Goal: Book appointment/travel/reservation

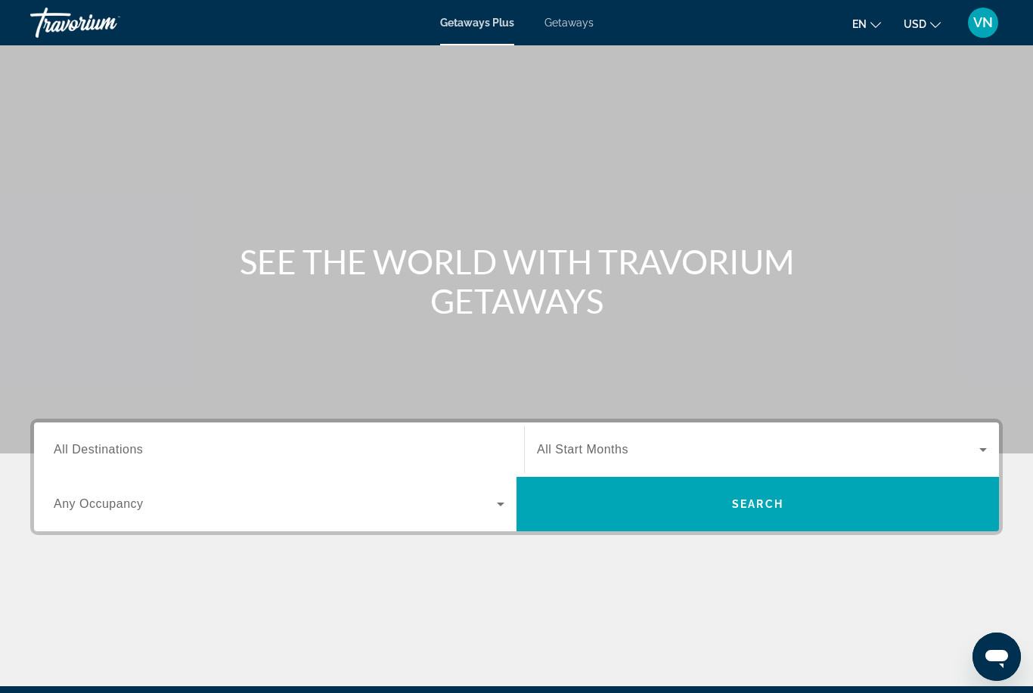
click at [572, 21] on span "Getaways" at bounding box center [568, 23] width 49 height 12
click at [156, 449] on input "Destination All Destinations" at bounding box center [279, 450] width 451 height 18
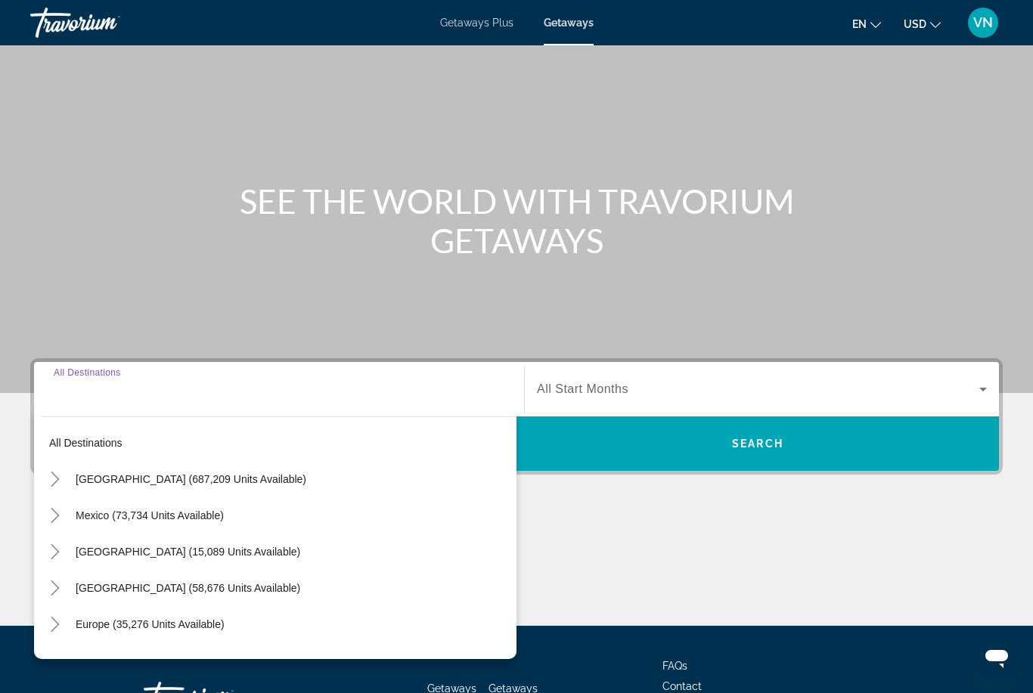
scroll to position [178, 0]
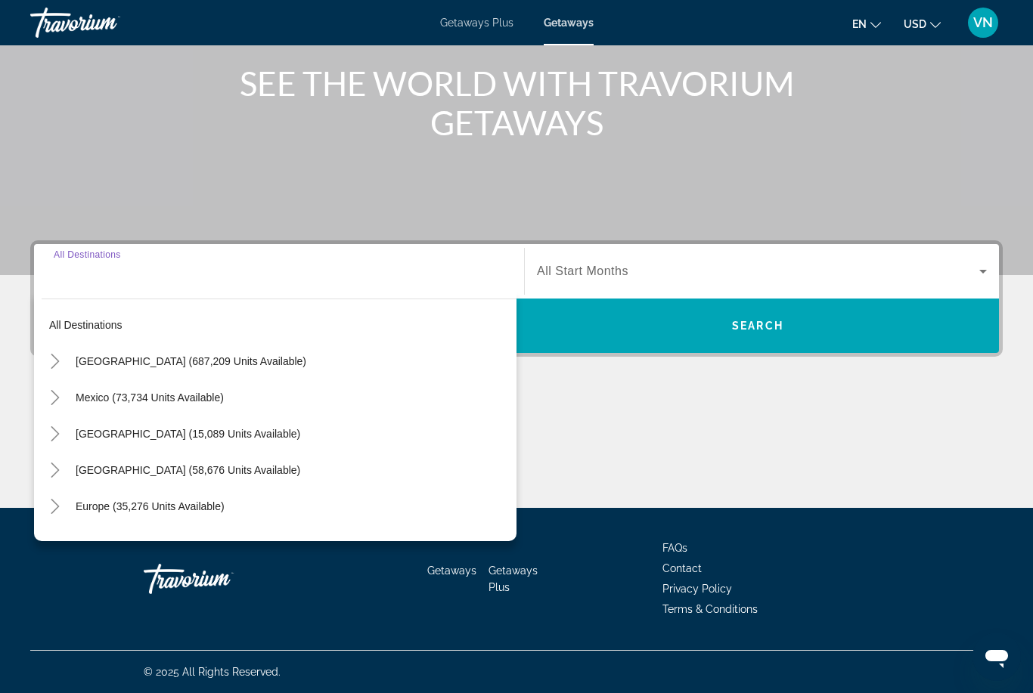
click at [94, 367] on span "[GEOGRAPHIC_DATA] (687,209 units available)" at bounding box center [191, 361] width 231 height 12
type input "**********"
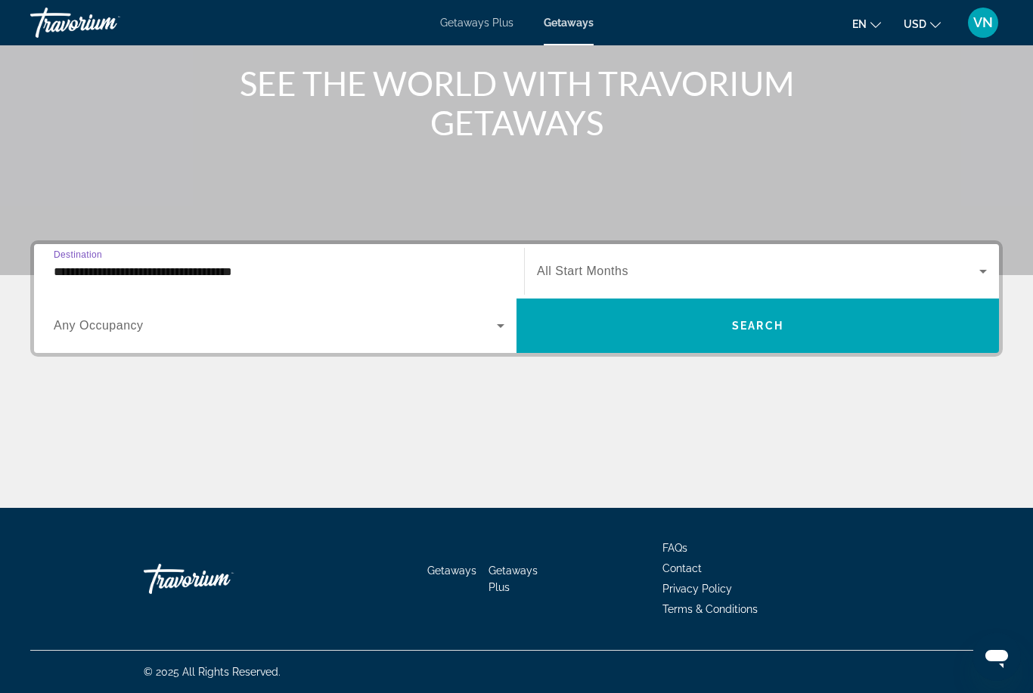
click at [624, 280] on span "Search widget" at bounding box center [758, 271] width 442 height 18
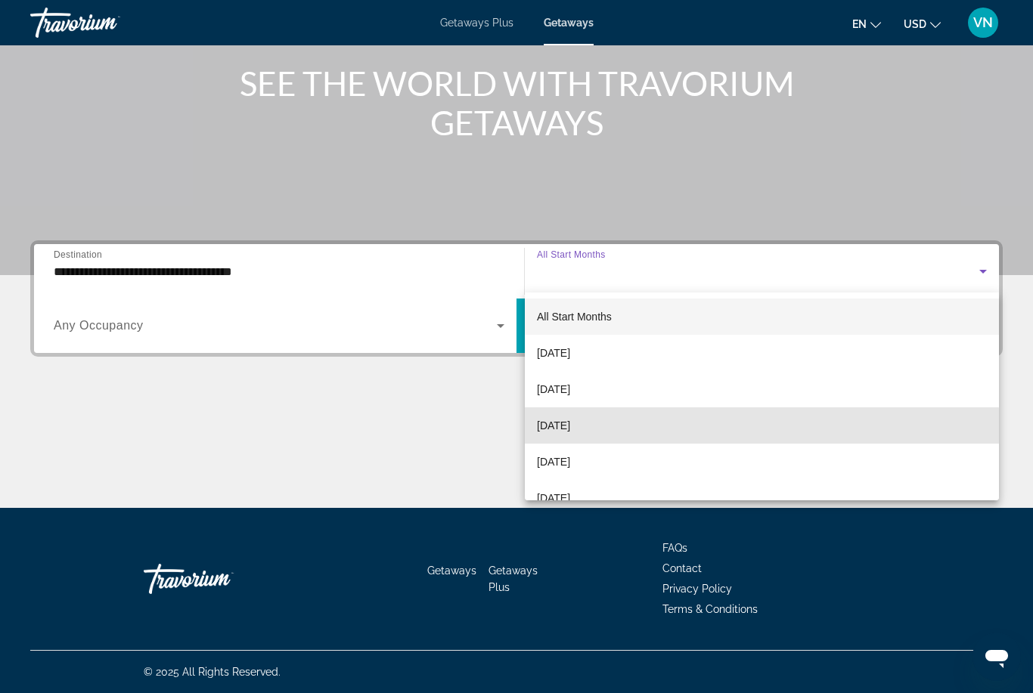
click at [570, 432] on span "[DATE]" at bounding box center [553, 426] width 33 height 18
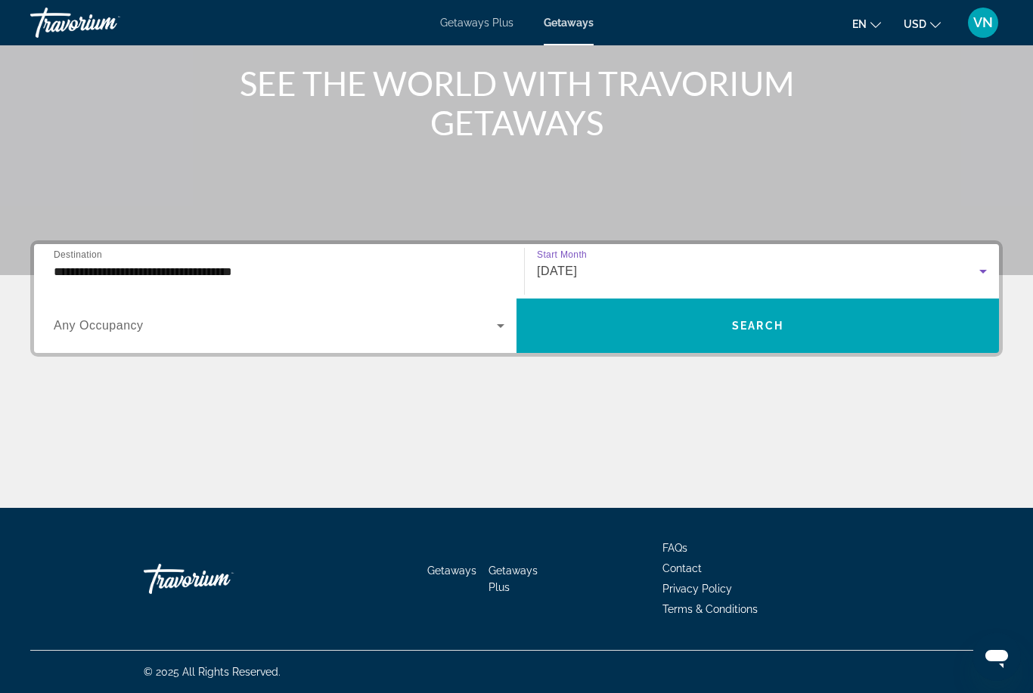
click at [609, 313] on span "Search widget" at bounding box center [757, 326] width 482 height 36
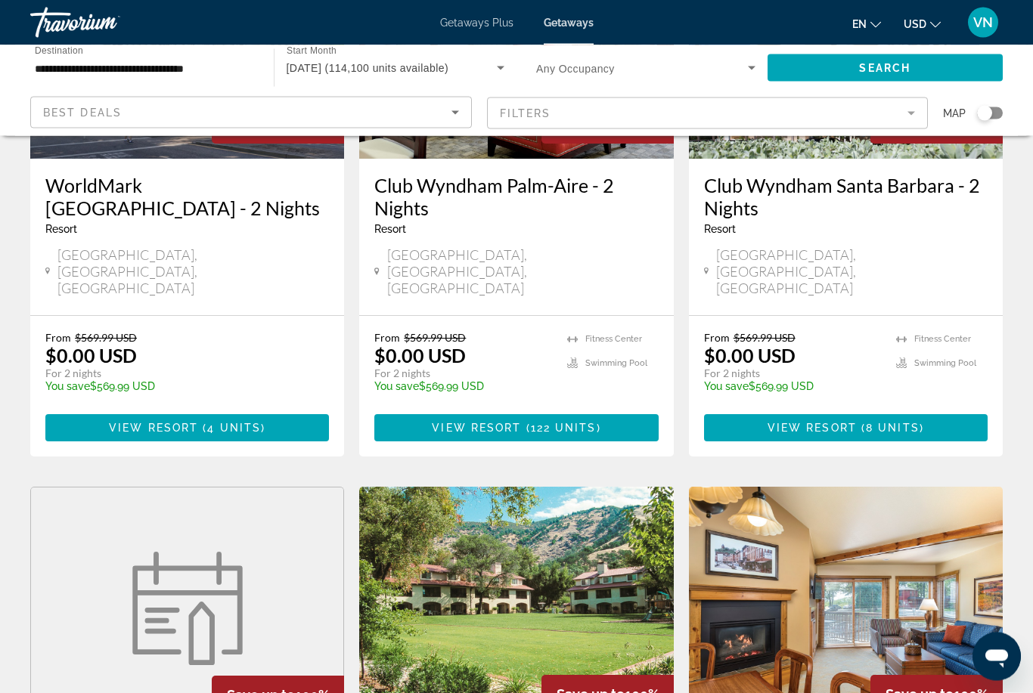
scroll to position [1842, 0]
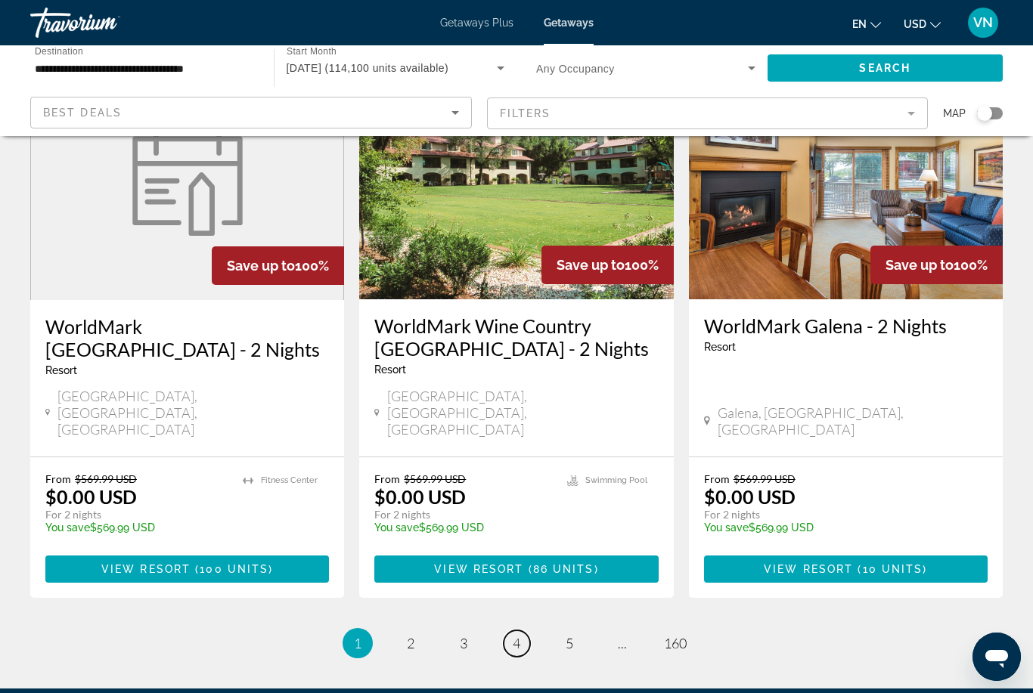
click at [517, 635] on span "4" at bounding box center [517, 643] width 8 height 17
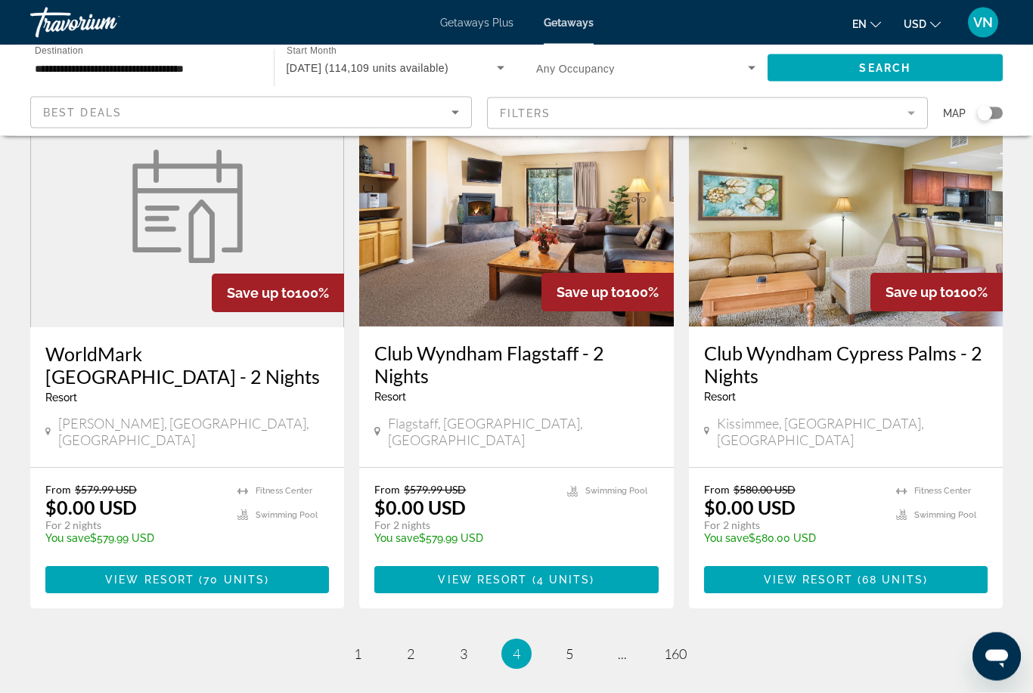
scroll to position [1819, 0]
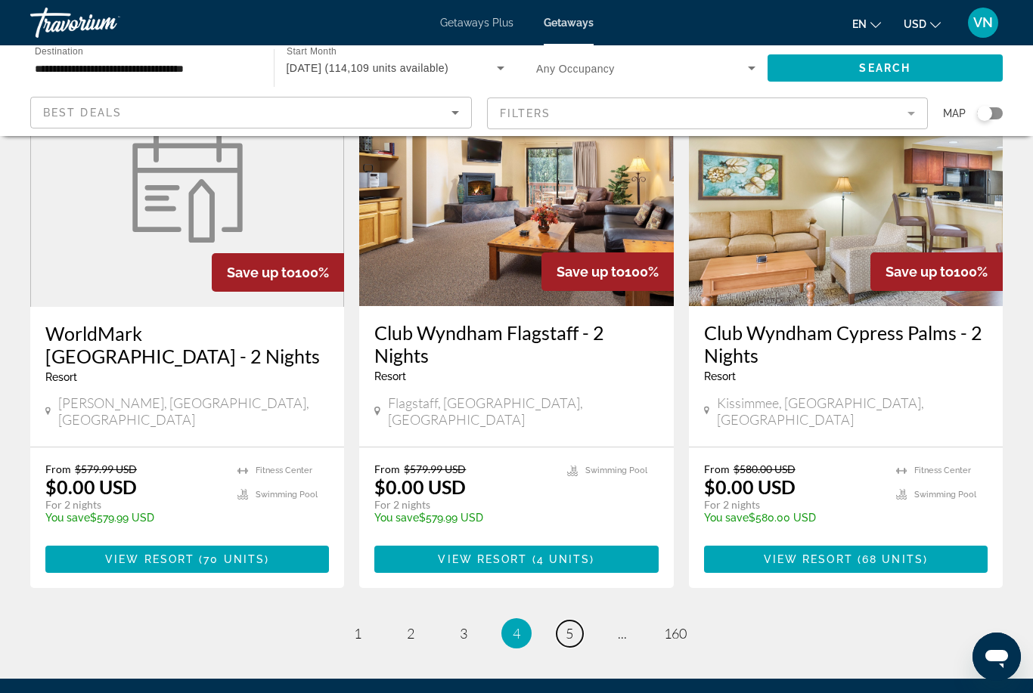
click at [572, 625] on span "5" at bounding box center [569, 633] width 8 height 17
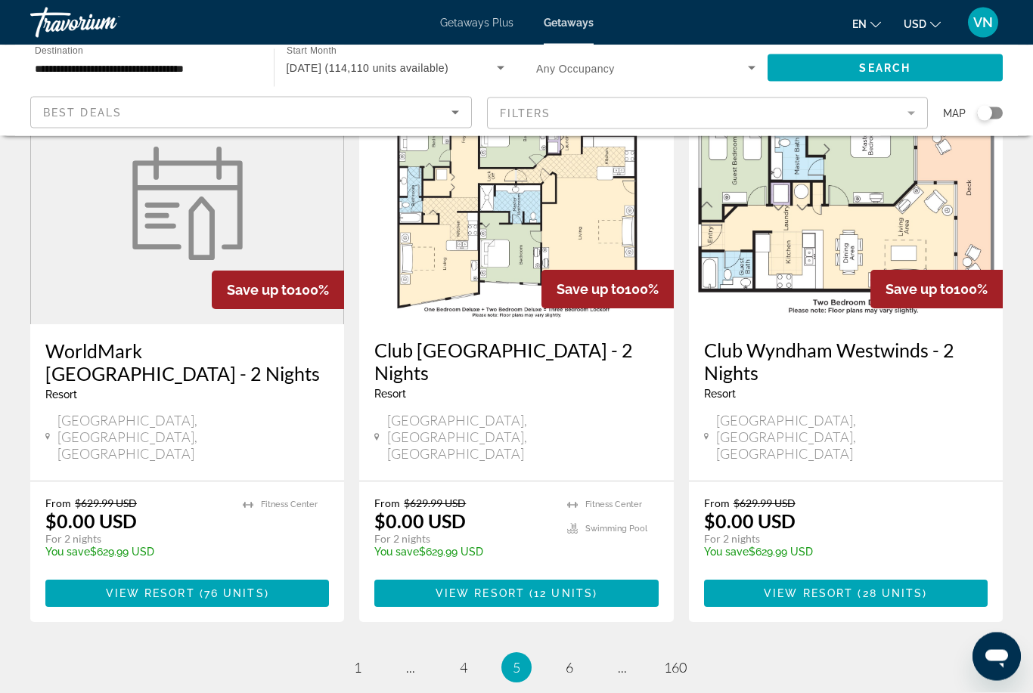
scroll to position [1842, 0]
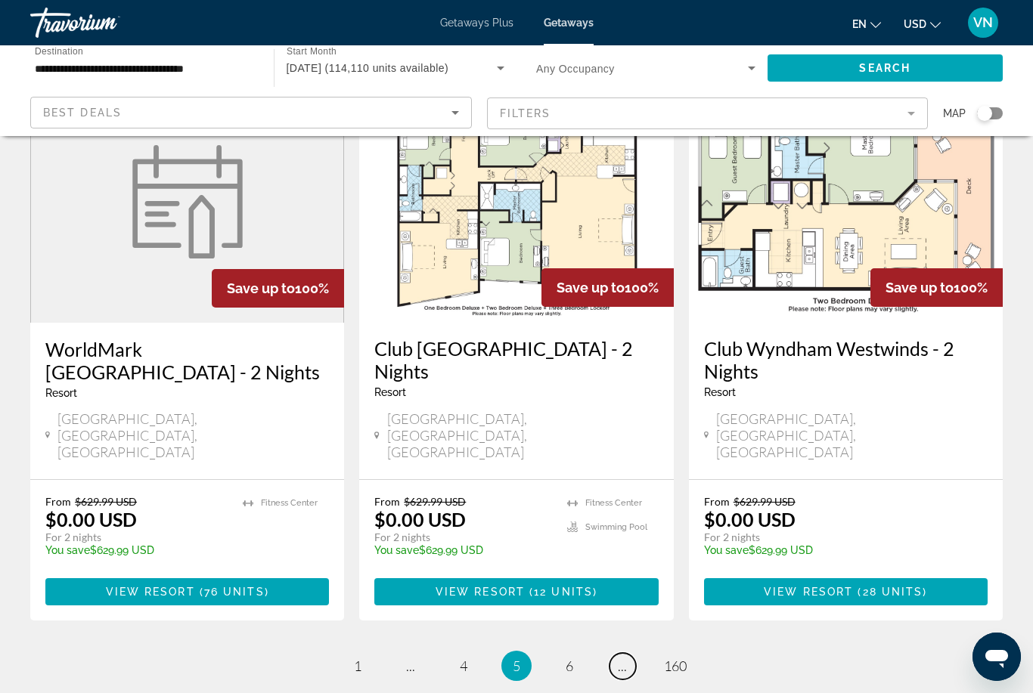
click at [621, 658] on span "..." at bounding box center [622, 666] width 9 height 17
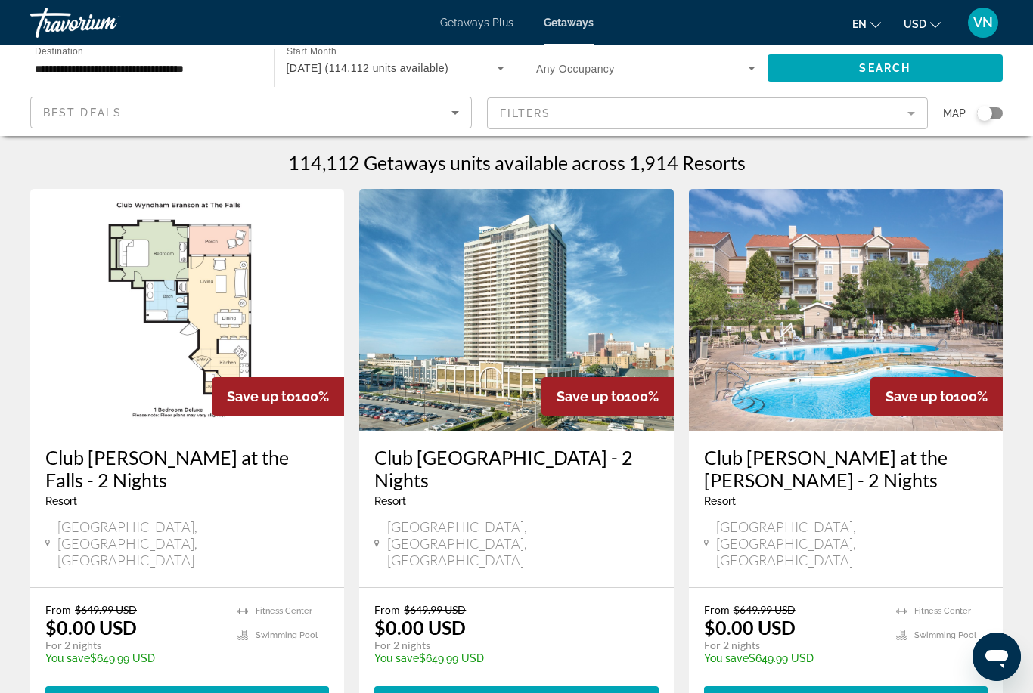
click at [233, 76] on input "**********" at bounding box center [144, 69] width 219 height 18
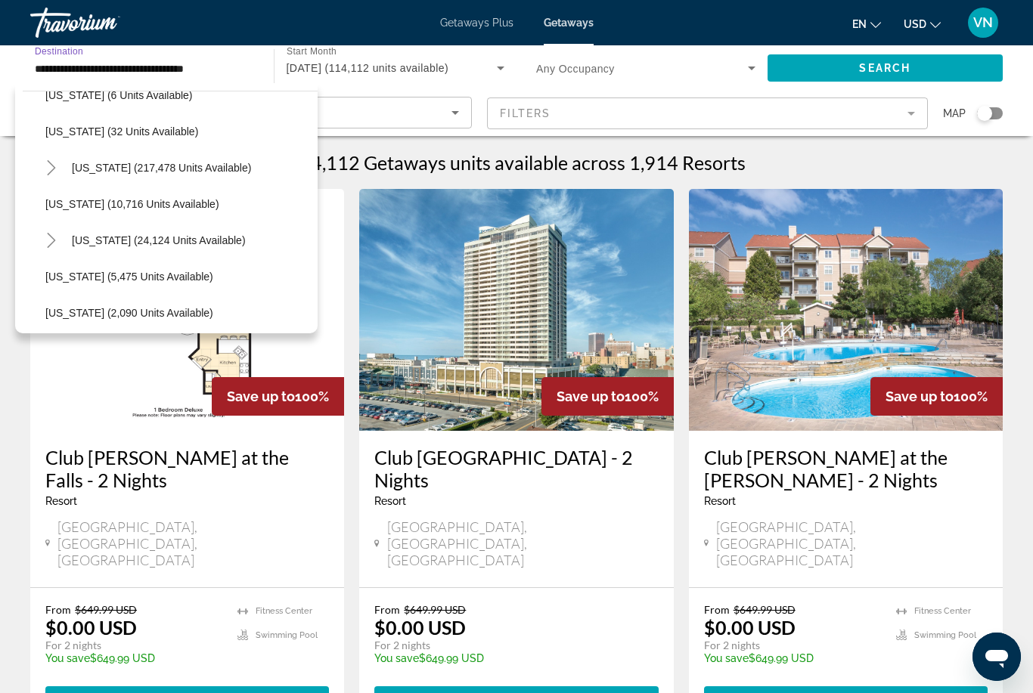
scroll to position [234, 0]
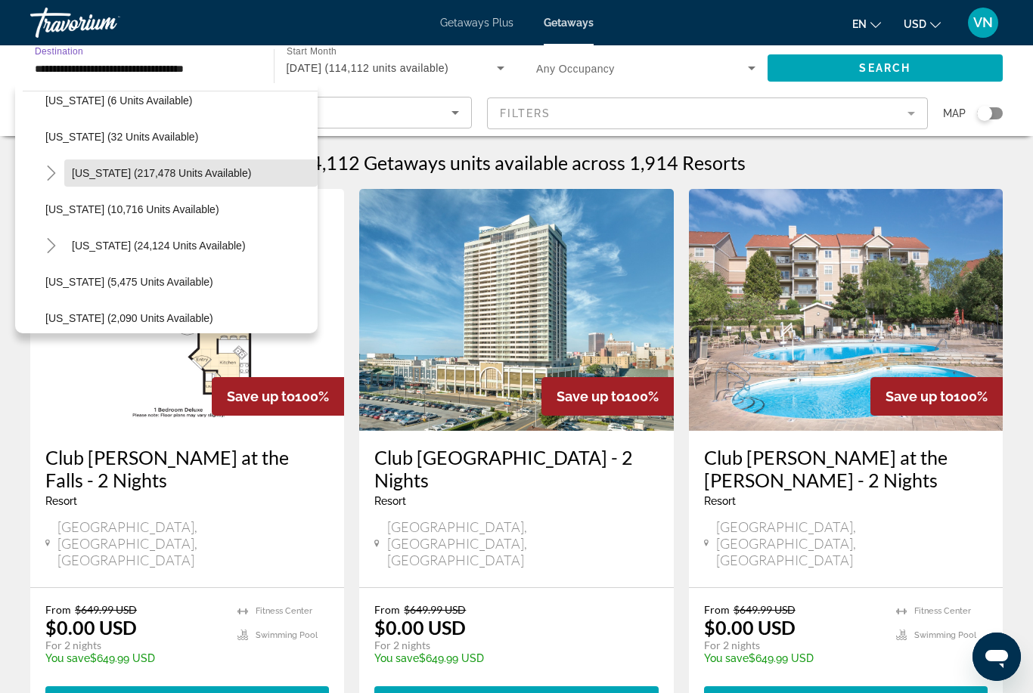
click at [113, 172] on span "[US_STATE] (217,478 units available)" at bounding box center [161, 173] width 179 height 12
type input "**********"
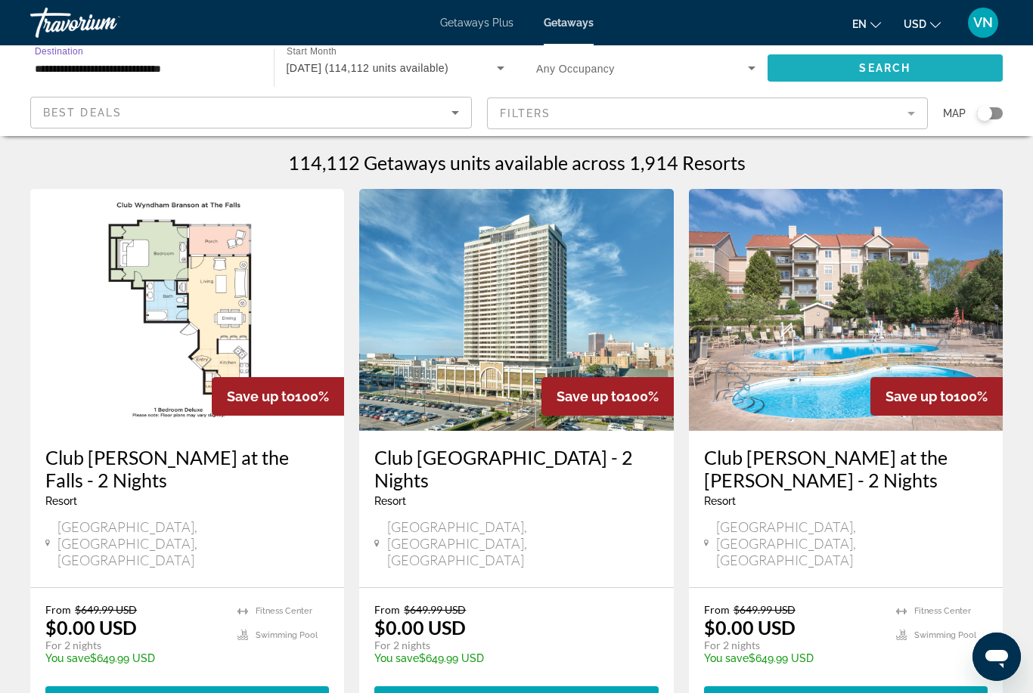
click at [856, 62] on span "Search widget" at bounding box center [885, 68] width 236 height 36
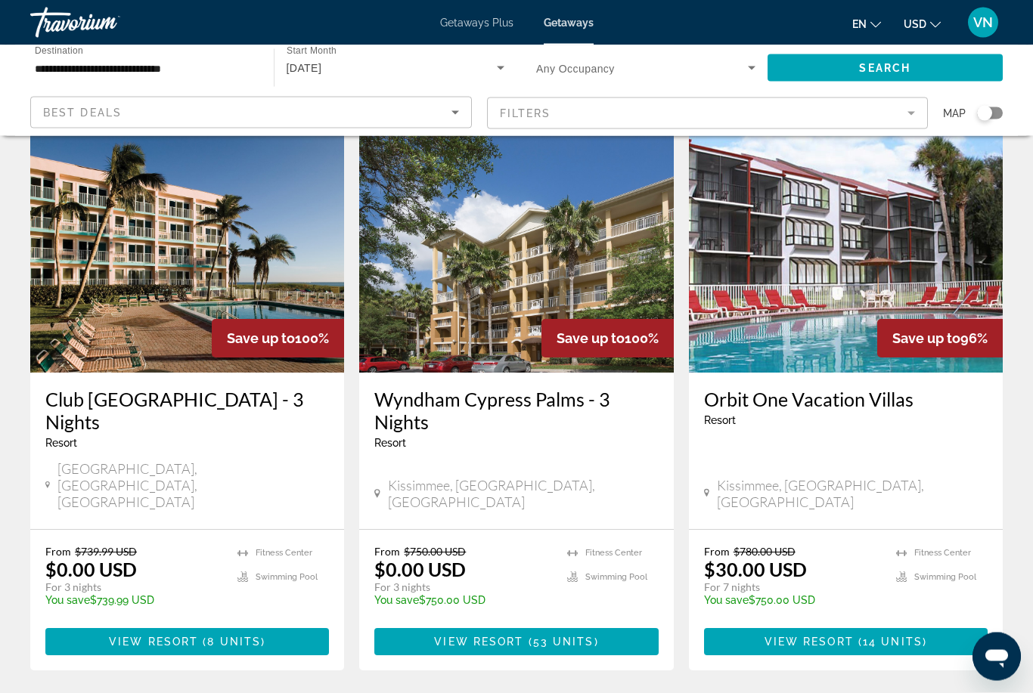
scroll to position [1809, 0]
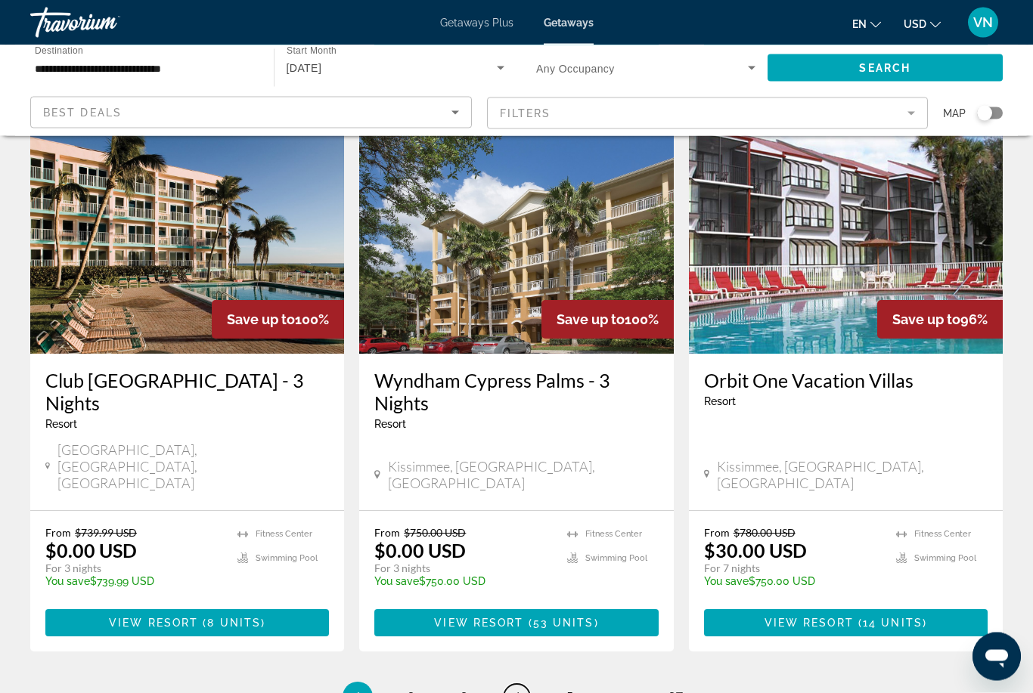
click at [527, 685] on link "page 4" at bounding box center [516, 698] width 26 height 26
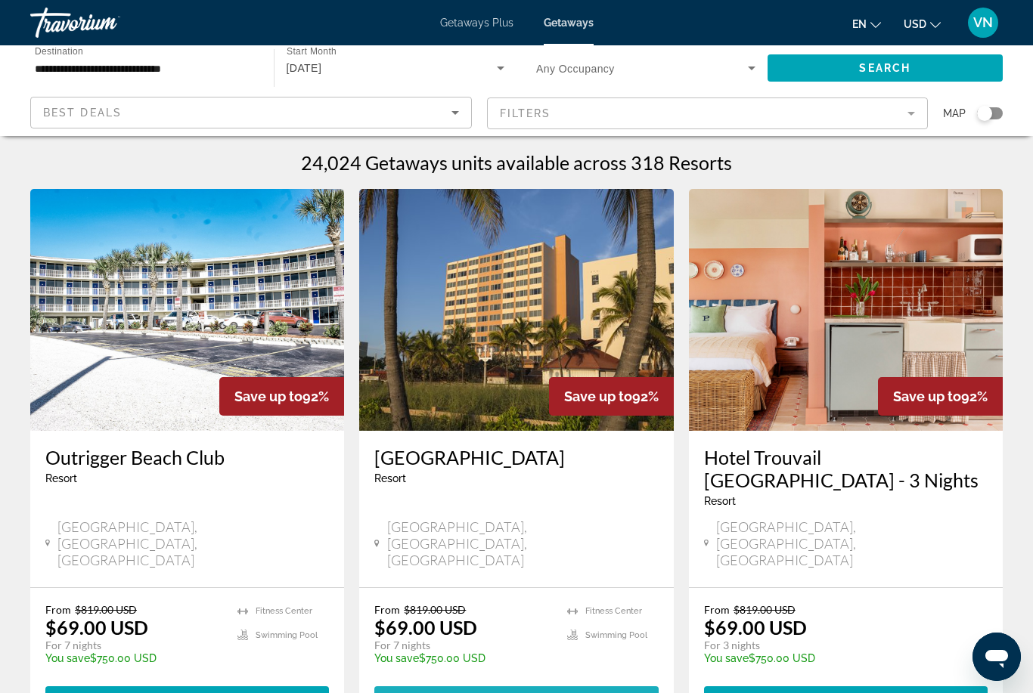
click at [500, 692] on span "View Resort" at bounding box center [479, 700] width 89 height 12
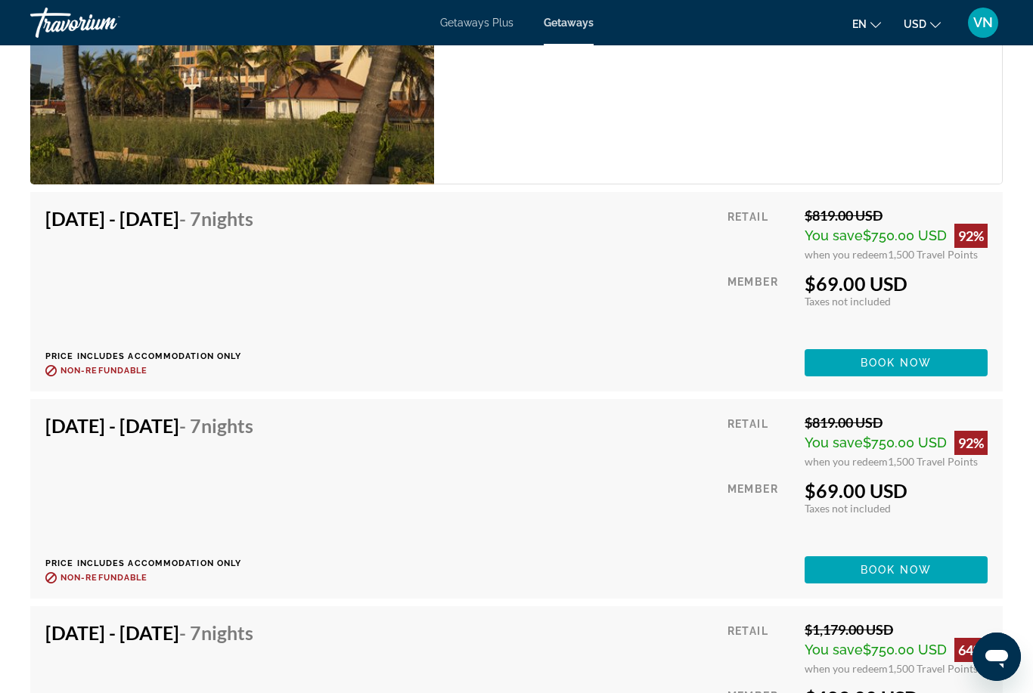
scroll to position [3255, 0]
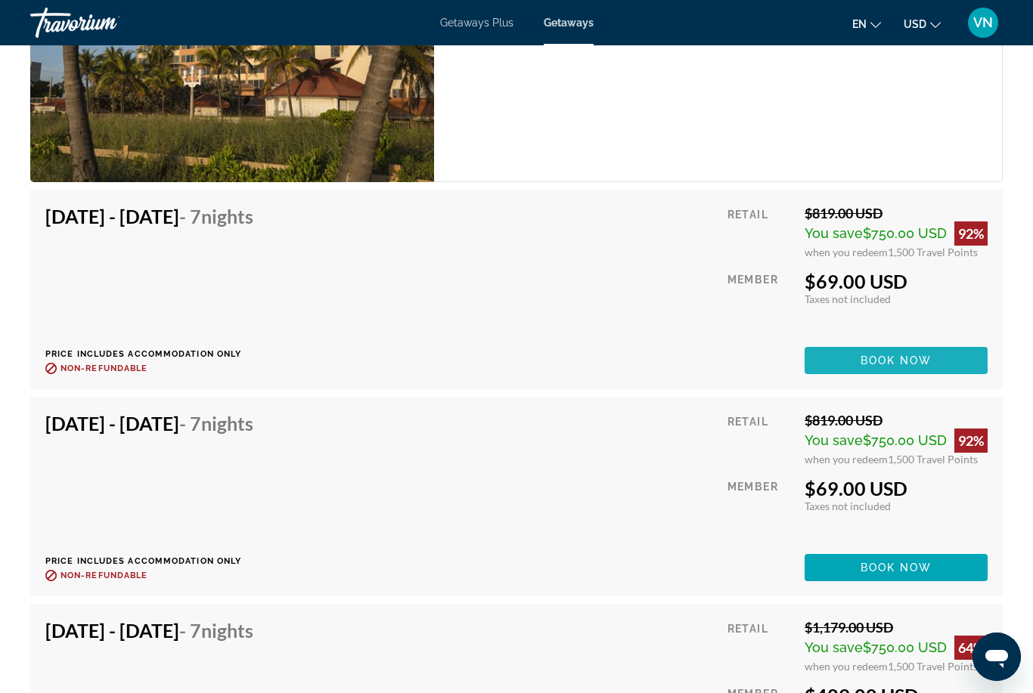
click at [894, 355] on span "Book now" at bounding box center [896, 361] width 72 height 12
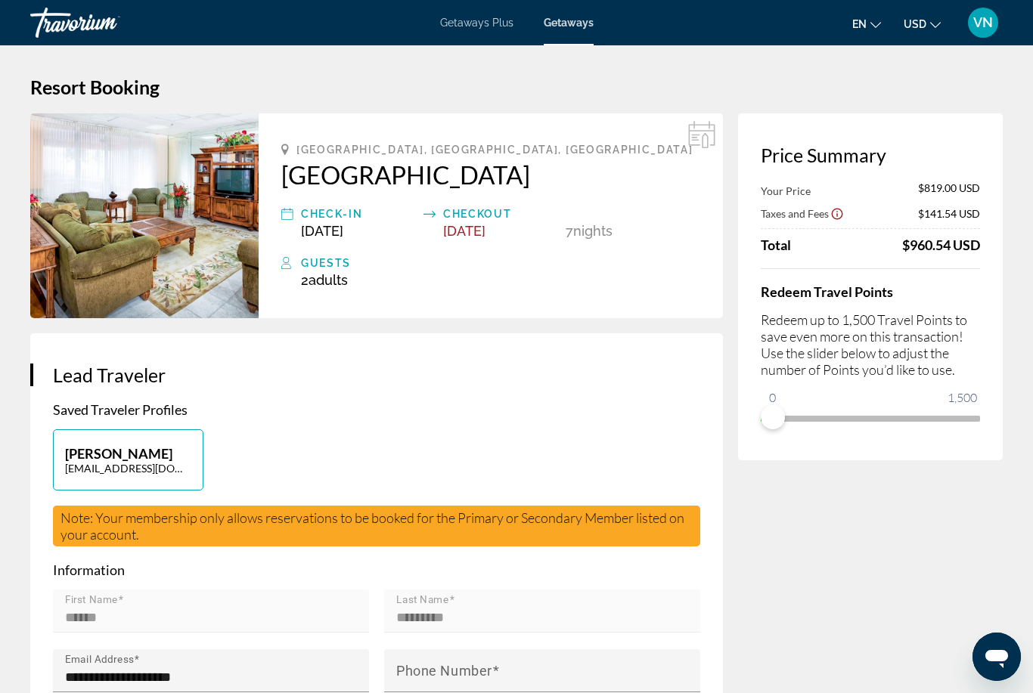
click at [521, 597] on mat-form-field "Last Name *********" at bounding box center [542, 620] width 316 height 60
click at [587, 268] on div "Guests" at bounding box center [500, 263] width 399 height 18
